Goal: Task Accomplishment & Management: Use online tool/utility

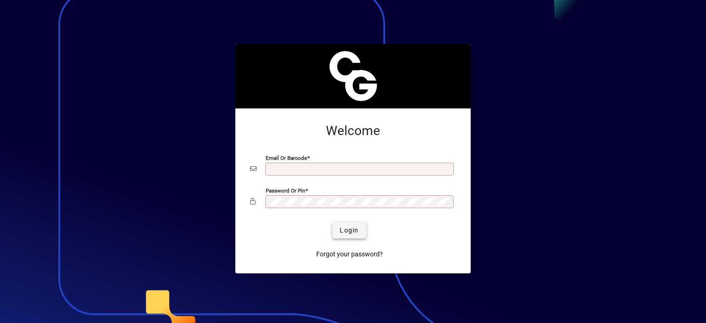
type input "**********"
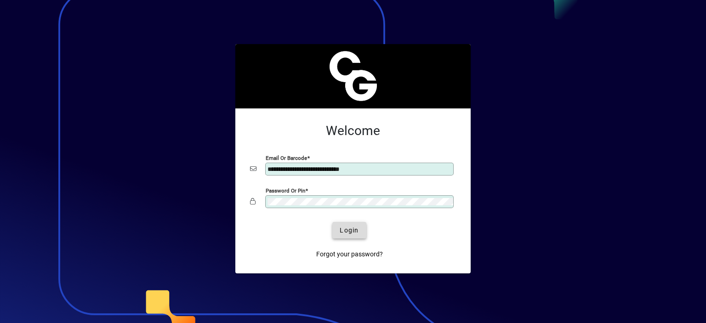
click at [358, 232] on span "Login" at bounding box center [349, 231] width 19 height 10
